Goal: Navigation & Orientation: Understand site structure

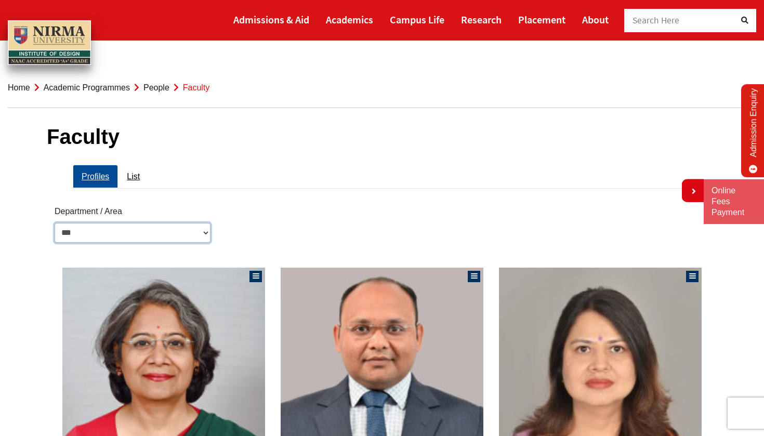
select select "**********"
click at [133, 175] on link "List" at bounding box center [133, 176] width 31 height 23
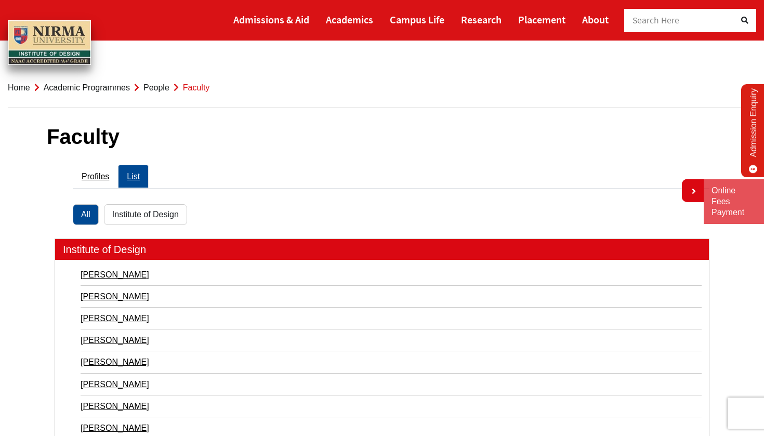
click at [114, 87] on link "Academic Programmes" at bounding box center [87, 87] width 86 height 9
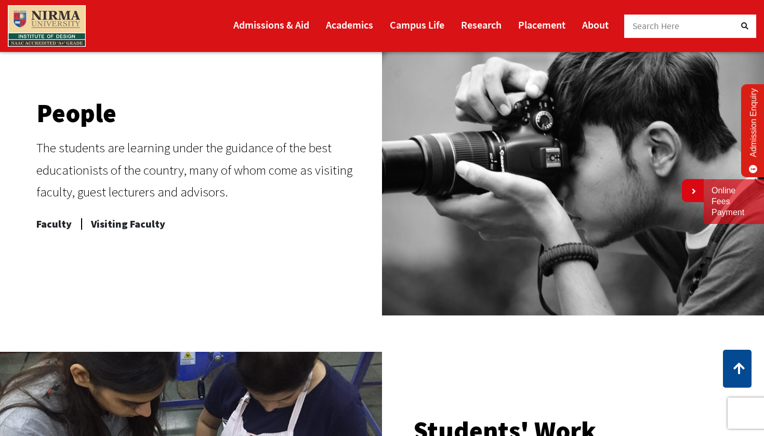
scroll to position [437, 0]
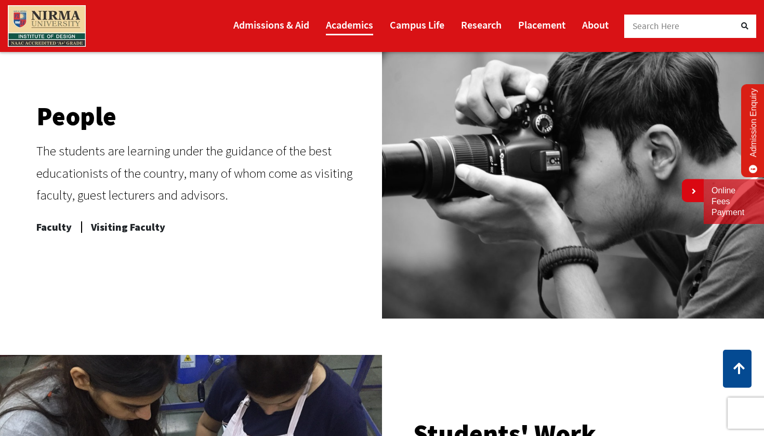
click at [348, 22] on link "Academics" at bounding box center [349, 24] width 47 height 21
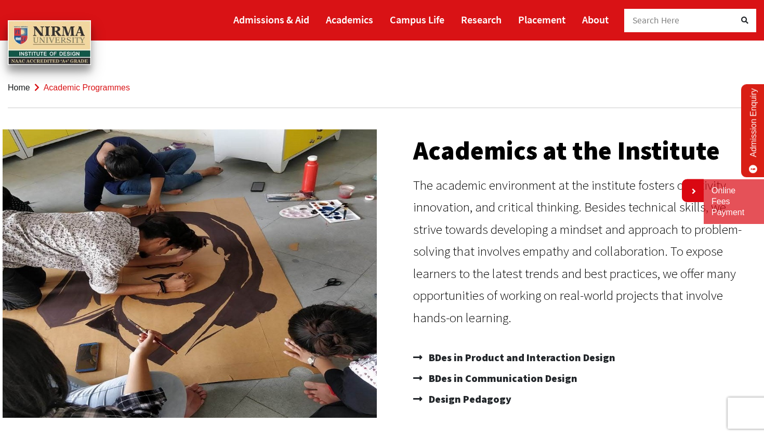
click at [14, 87] on link "Home" at bounding box center [19, 87] width 22 height 9
